Goal: Information Seeking & Learning: Learn about a topic

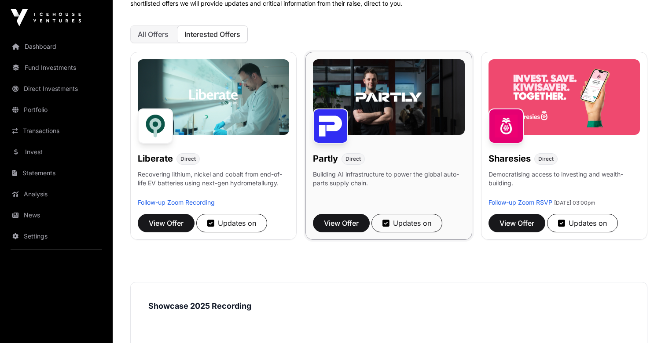
scroll to position [86, 0]
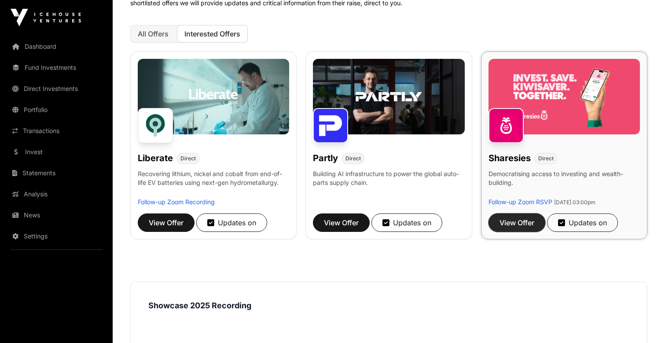
click at [510, 226] on span "View Offer" at bounding box center [516, 223] width 35 height 11
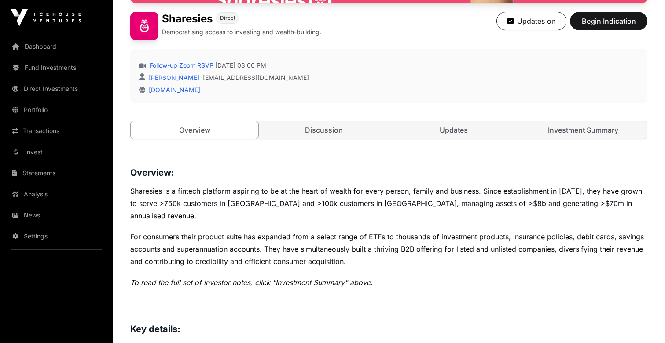
scroll to position [248, 0]
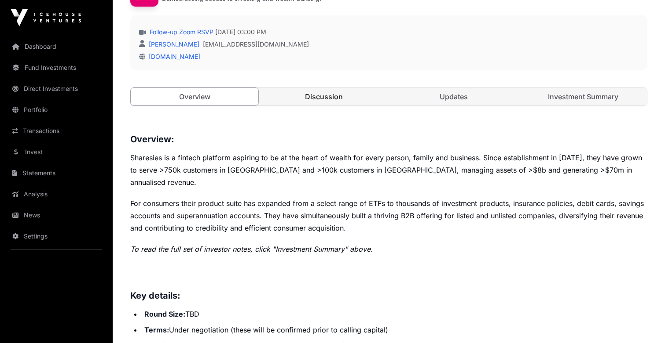
click at [340, 101] on link "Discussion" at bounding box center [324, 97] width 128 height 18
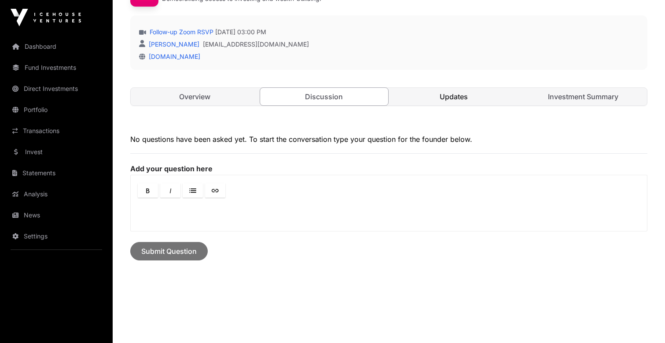
click at [480, 101] on link "Updates" at bounding box center [454, 97] width 128 height 18
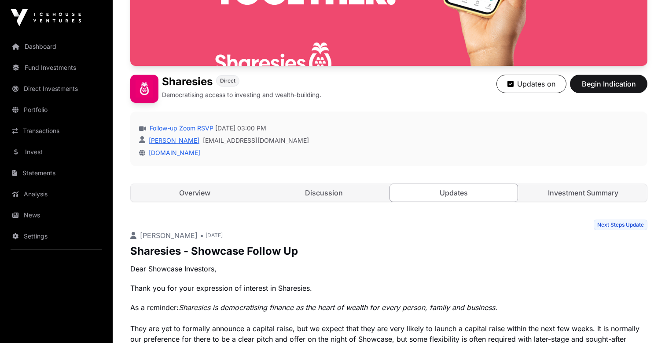
scroll to position [31, 0]
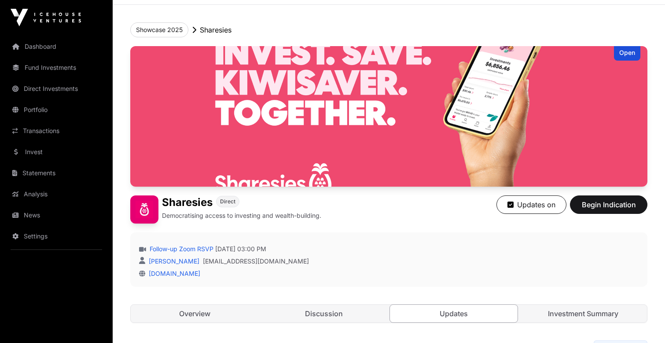
click at [204, 31] on p "Sharesies" at bounding box center [216, 30] width 32 height 11
click at [183, 31] on button "Showcase 2025" at bounding box center [159, 29] width 58 height 15
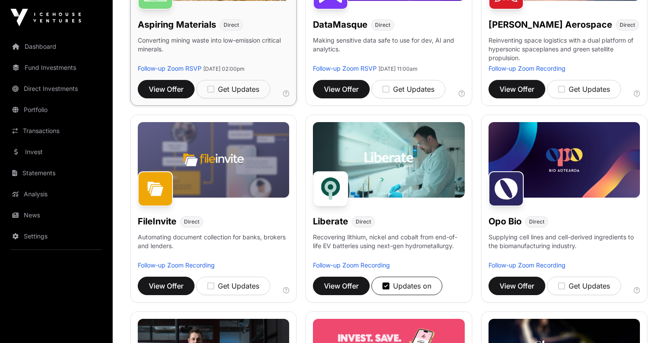
scroll to position [223, 0]
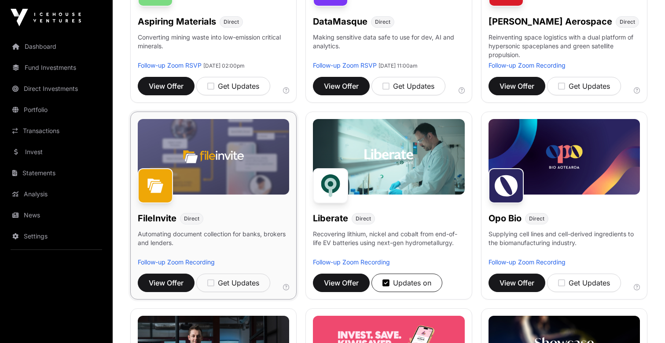
click at [233, 178] on img at bounding box center [213, 157] width 151 height 76
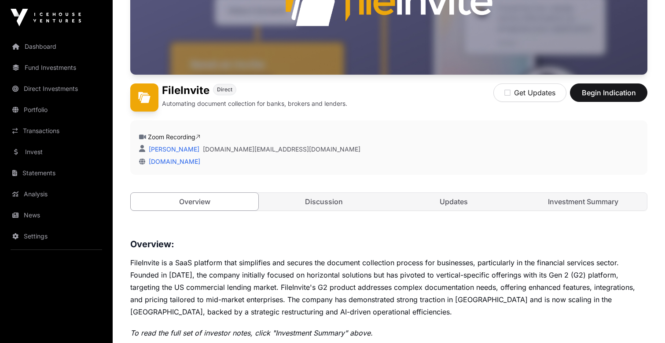
scroll to position [191, 0]
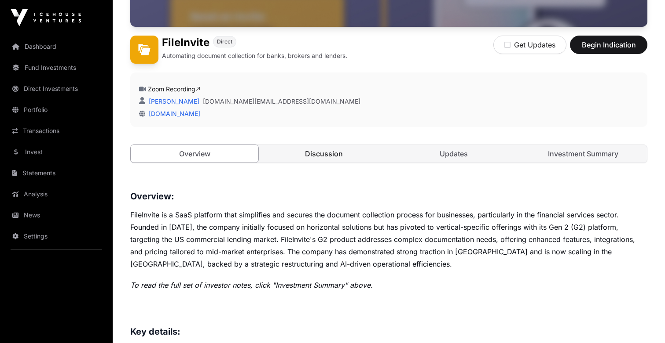
click at [335, 150] on link "Discussion" at bounding box center [324, 154] width 128 height 18
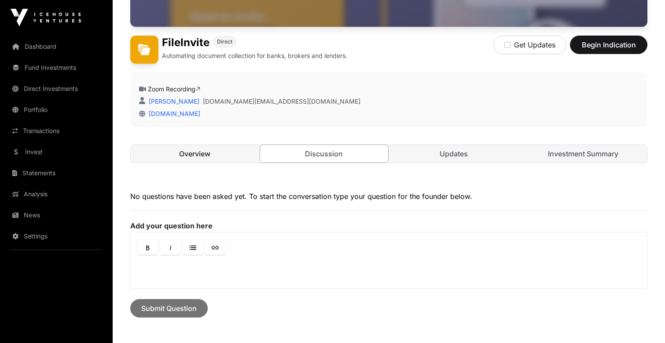
click at [233, 147] on link "Overview" at bounding box center [195, 154] width 128 height 18
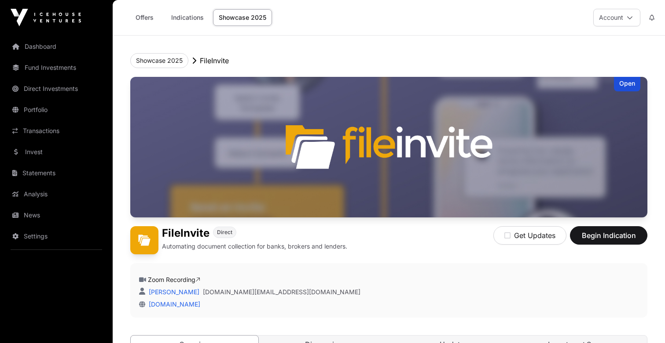
scroll to position [191, 0]
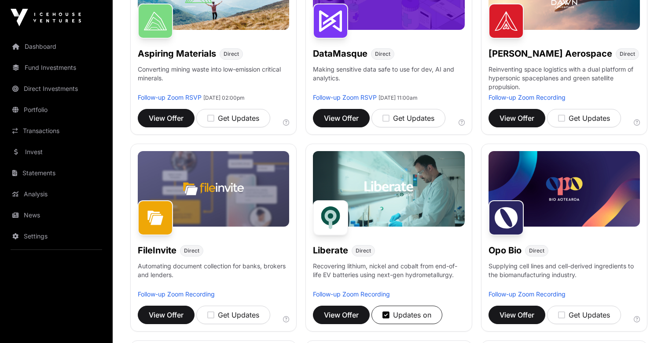
scroll to position [223, 0]
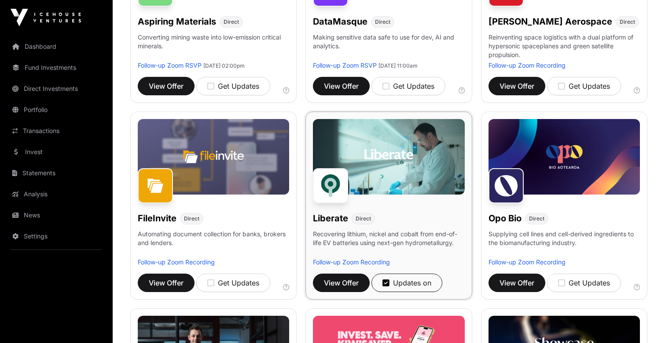
click at [403, 181] on img at bounding box center [388, 157] width 151 height 76
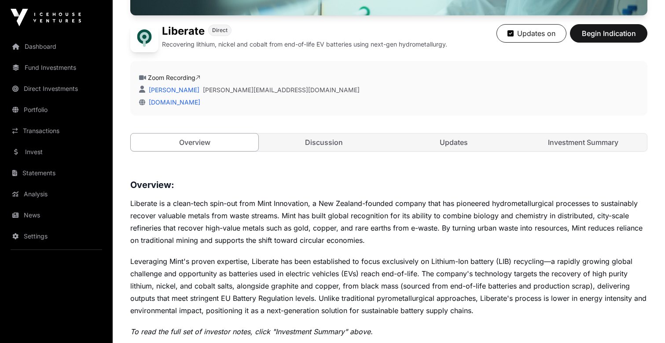
scroll to position [279, 0]
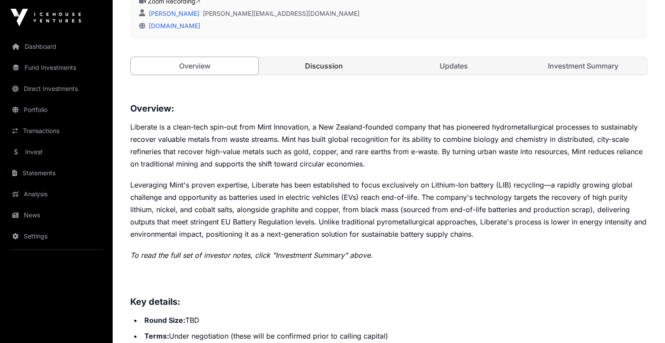
click at [317, 66] on link "Discussion" at bounding box center [324, 66] width 128 height 18
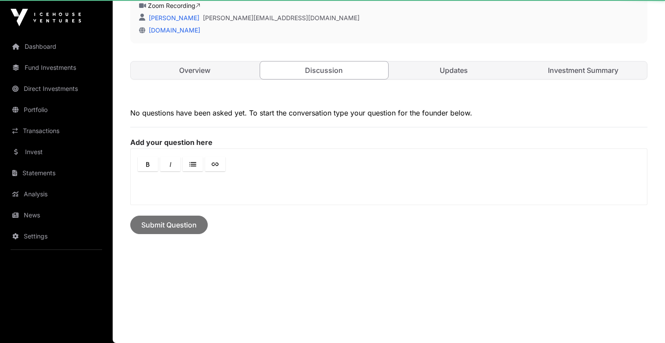
scroll to position [274, 0]
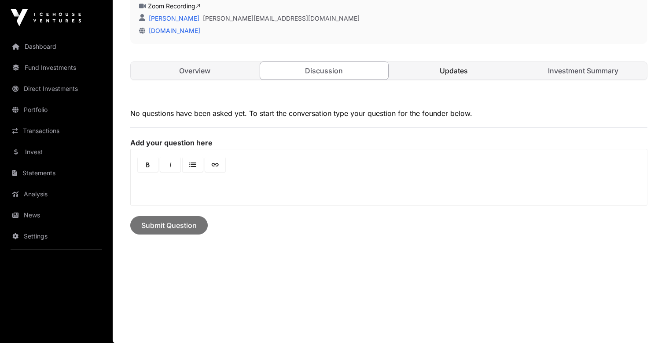
click at [438, 75] on link "Updates" at bounding box center [454, 71] width 128 height 18
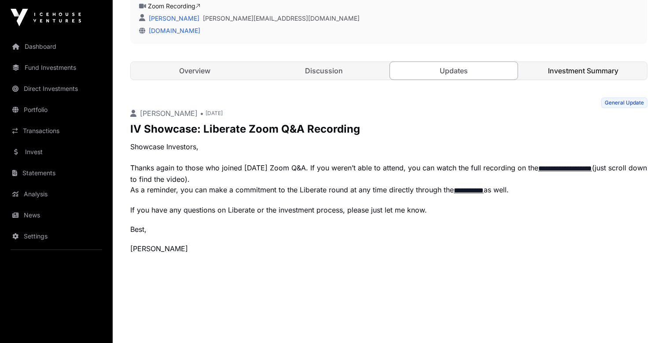
click at [594, 69] on link "Investment Summary" at bounding box center [583, 71] width 128 height 18
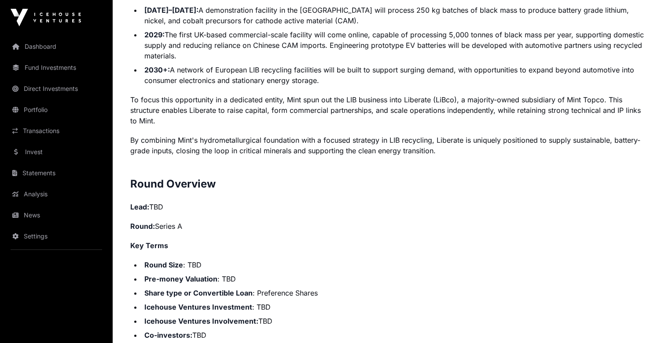
scroll to position [842, 0]
